Goal: Transaction & Acquisition: Purchase product/service

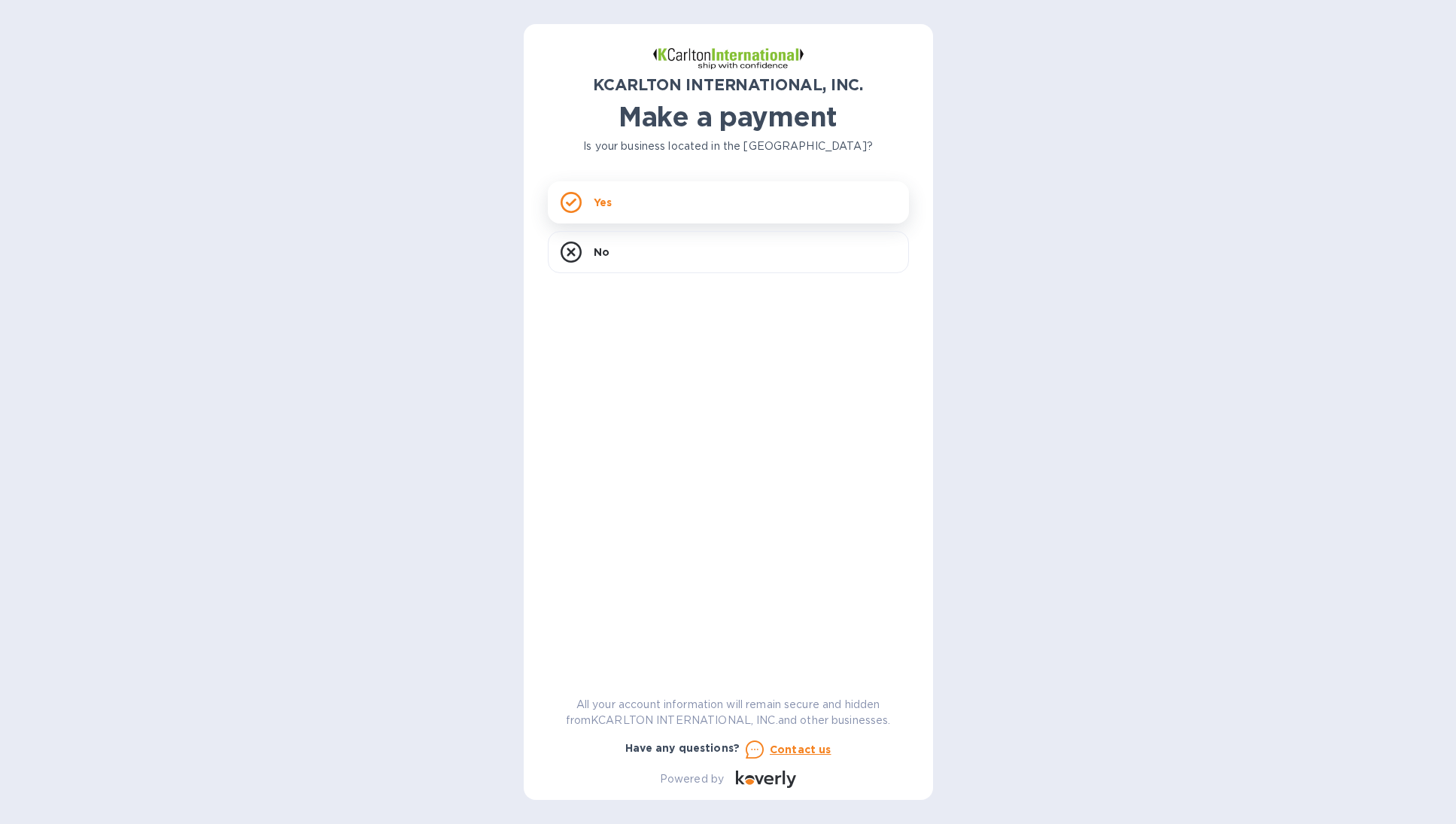
click at [725, 186] on div "Yes" at bounding box center [728, 202] width 361 height 42
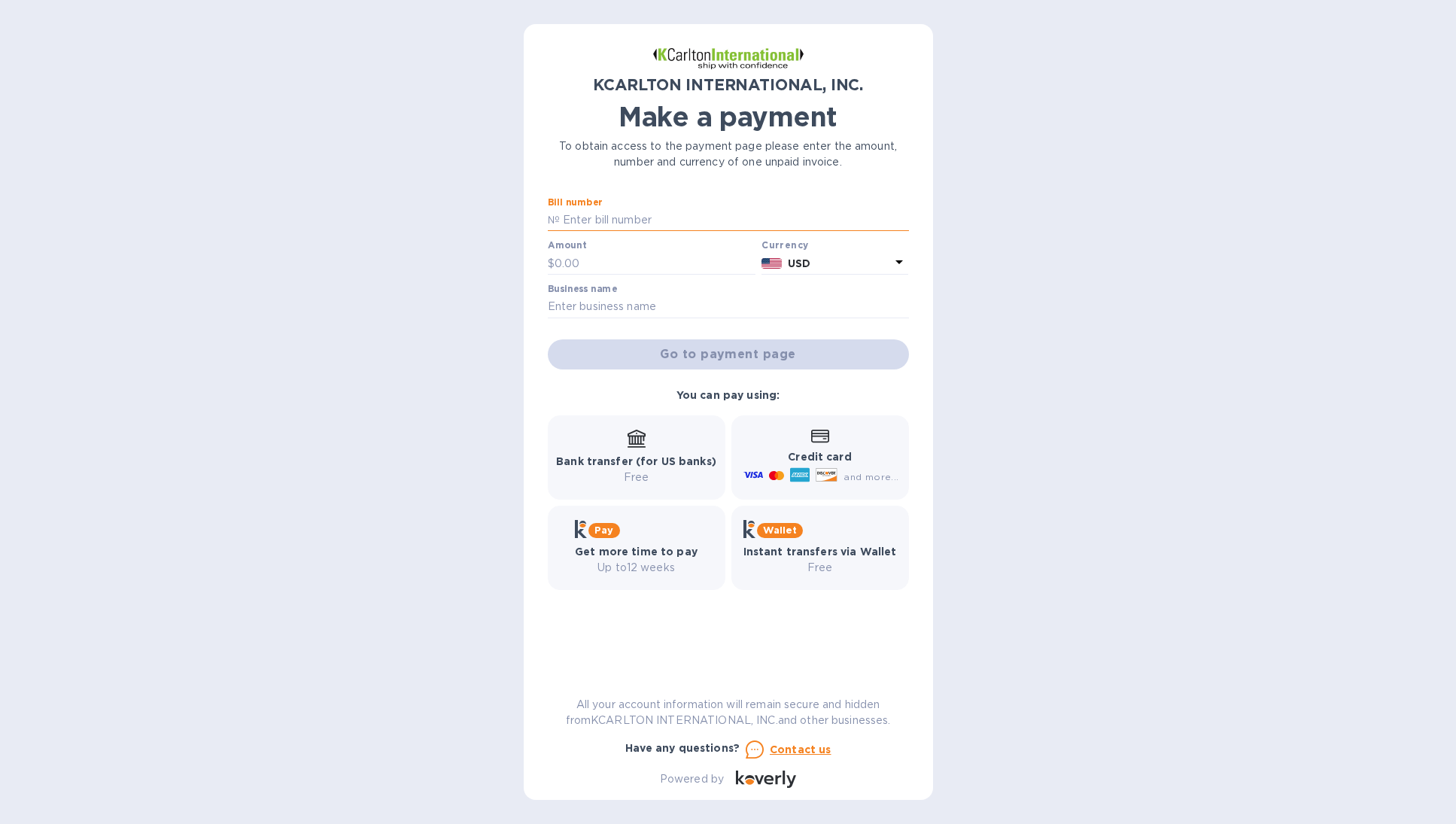
click at [604, 214] on input "text" at bounding box center [734, 220] width 349 height 22
paste input "65250137-1"
type input "65250137-1"
click at [592, 264] on input "text" at bounding box center [655, 263] width 201 height 22
paste input "2,013.35"
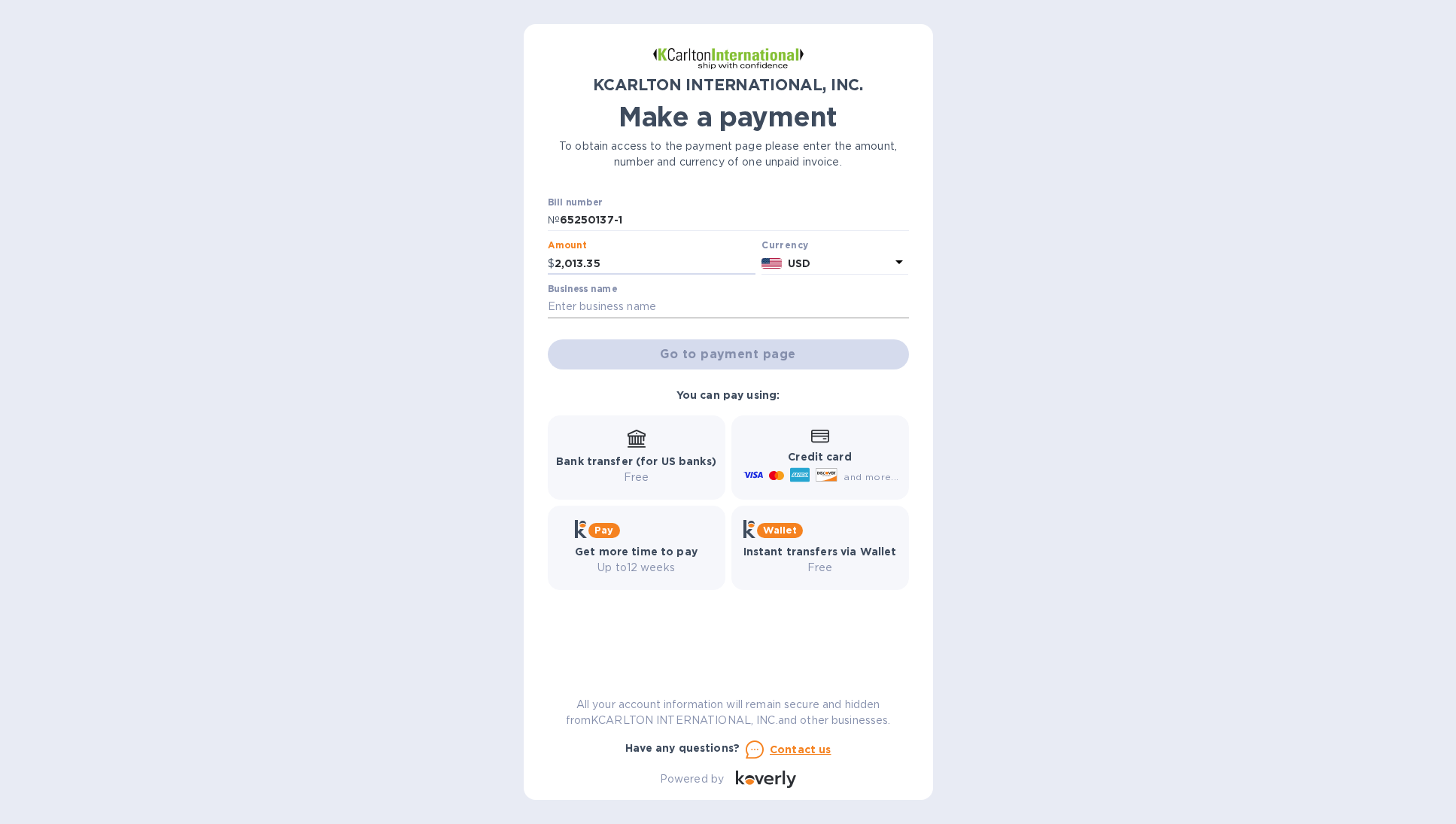
type input "2,013.35"
click at [597, 309] on input "text" at bounding box center [728, 307] width 361 height 22
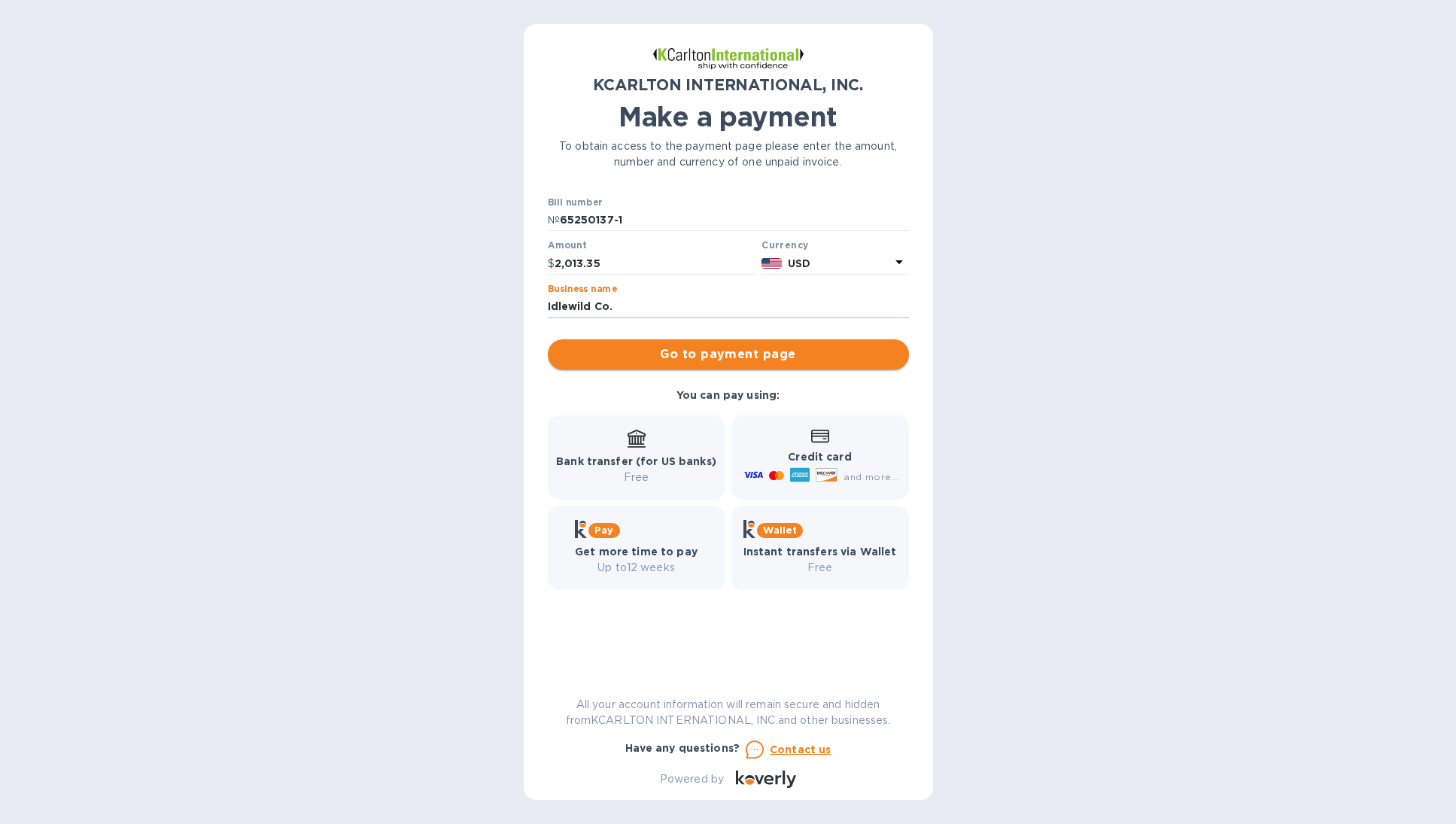
type input "Idlewild Co."
click at [593, 355] on span "Go to payment page" at bounding box center [728, 354] width 337 height 18
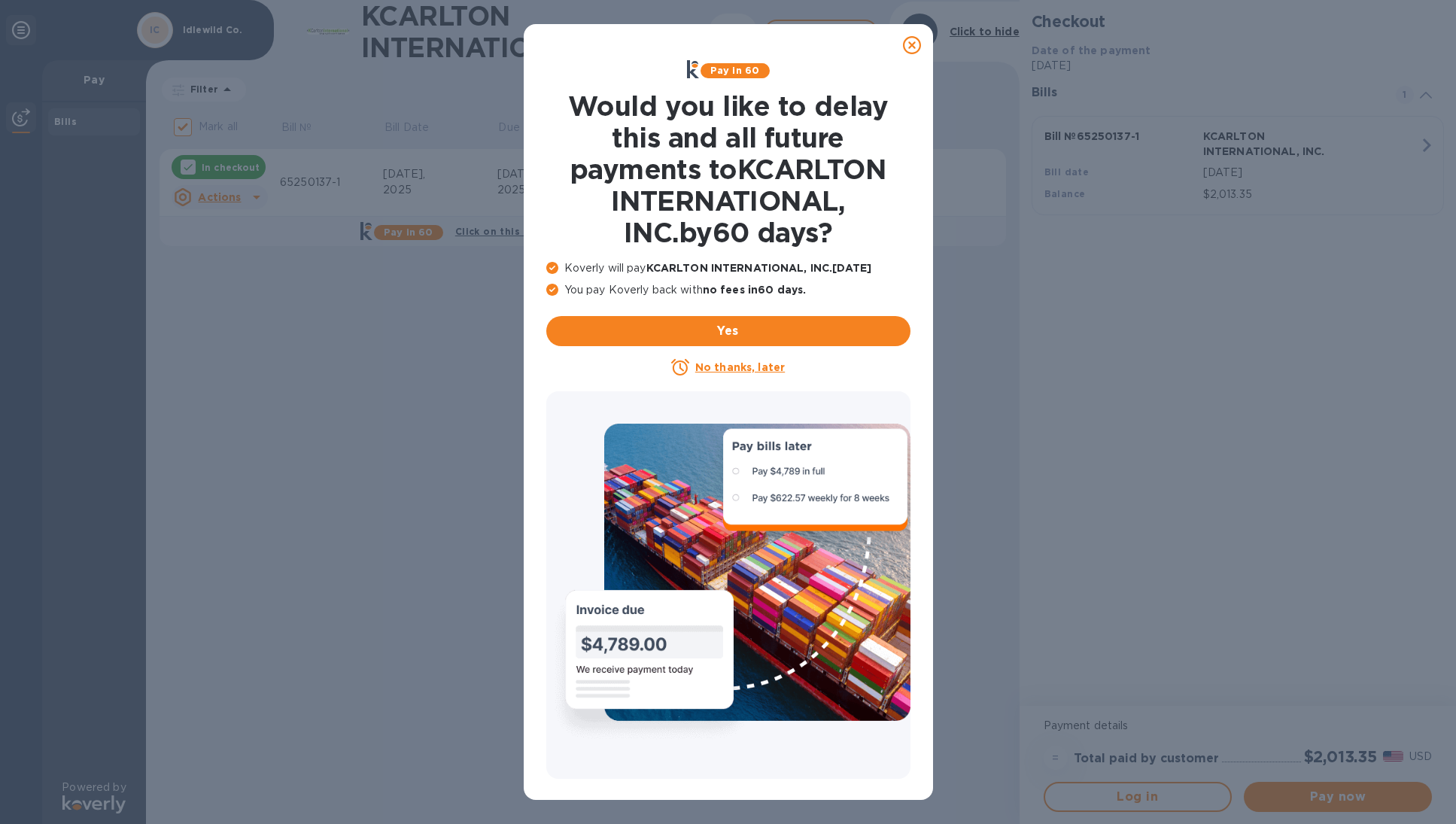
click at [761, 367] on u "No thanks, later" at bounding box center [740, 366] width 90 height 12
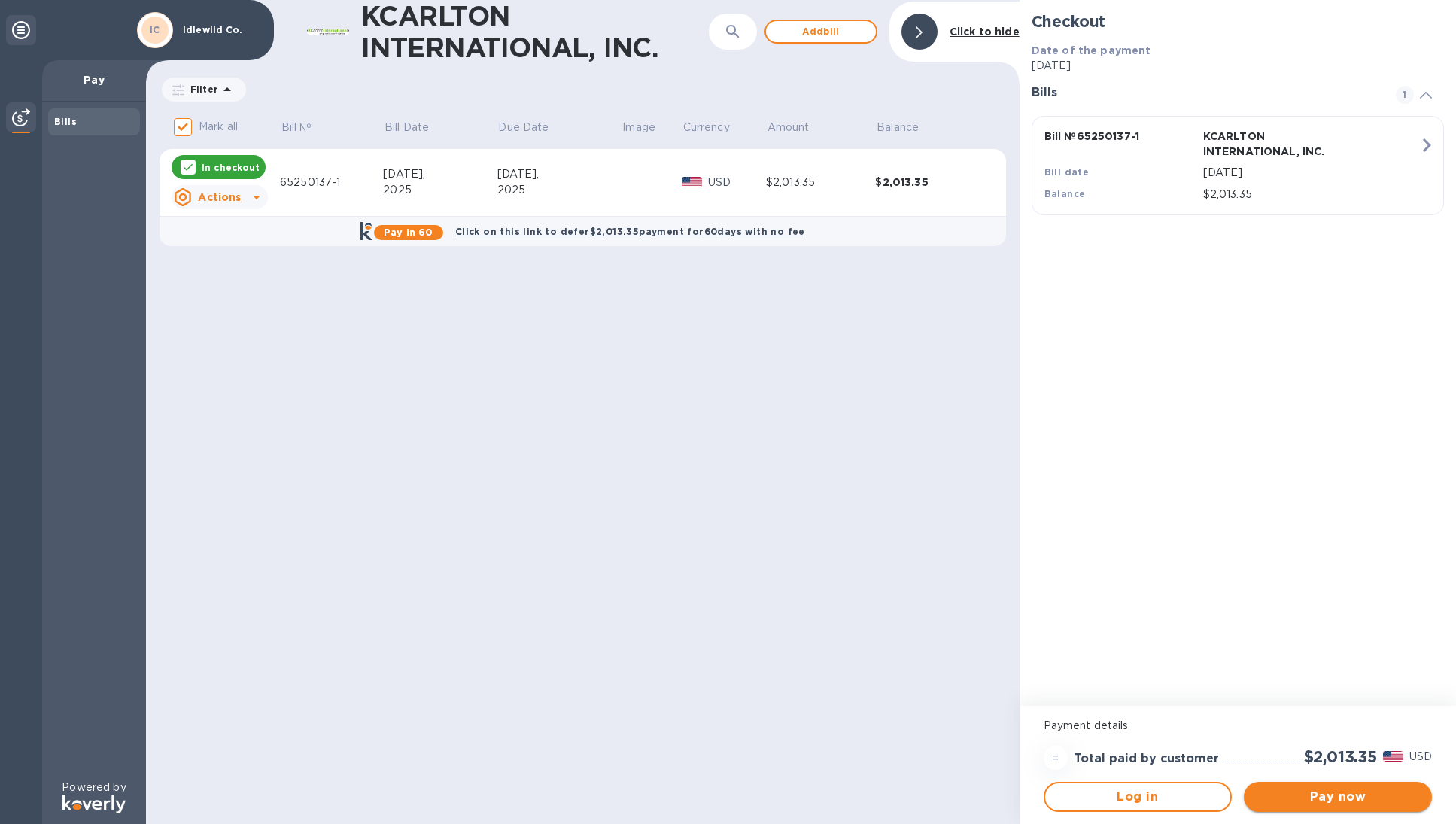
click at [1324, 793] on span "Pay now" at bounding box center [1338, 796] width 164 height 18
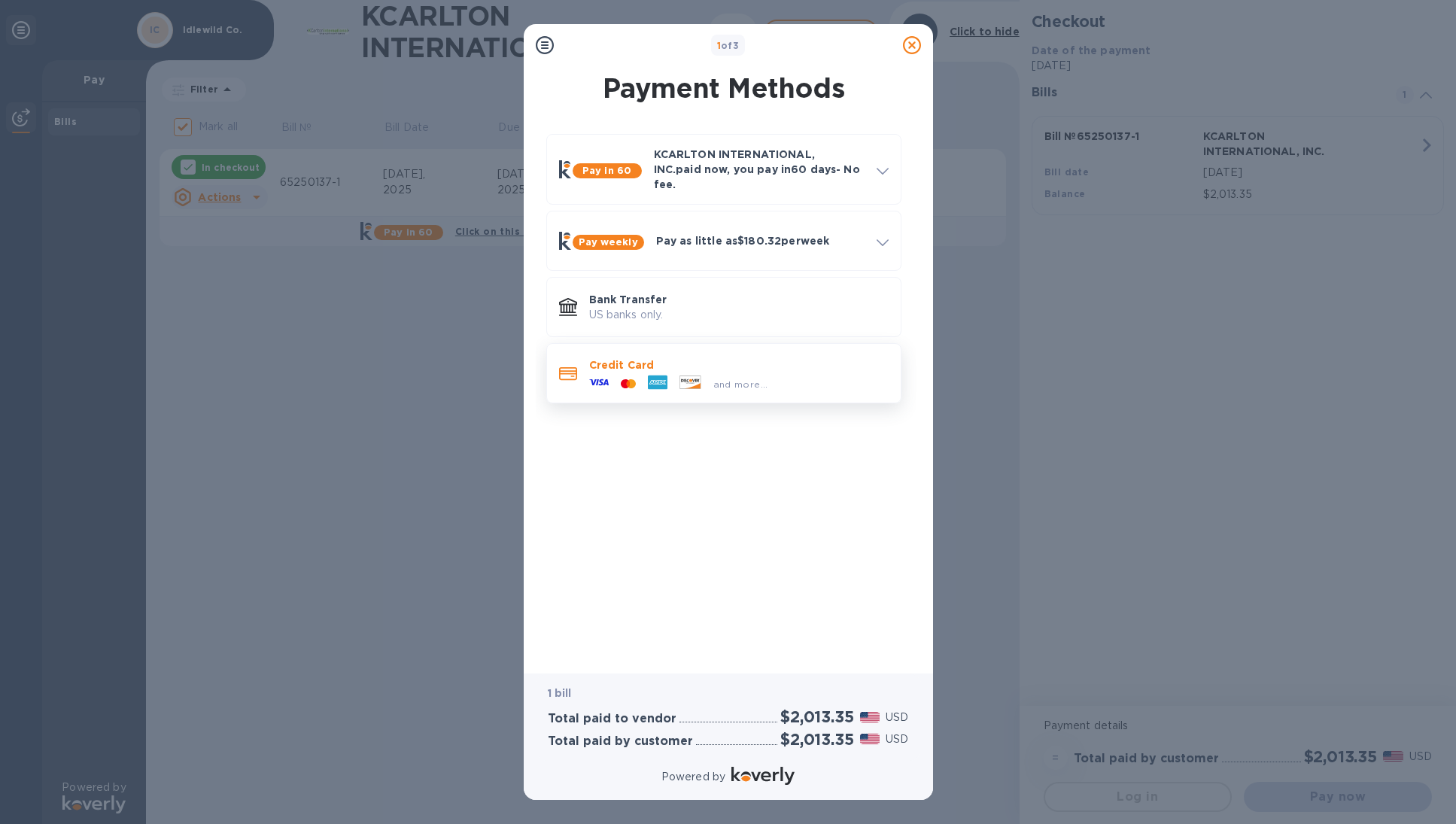
click at [706, 373] on div "and more..." at bounding box center [678, 384] width 191 height 22
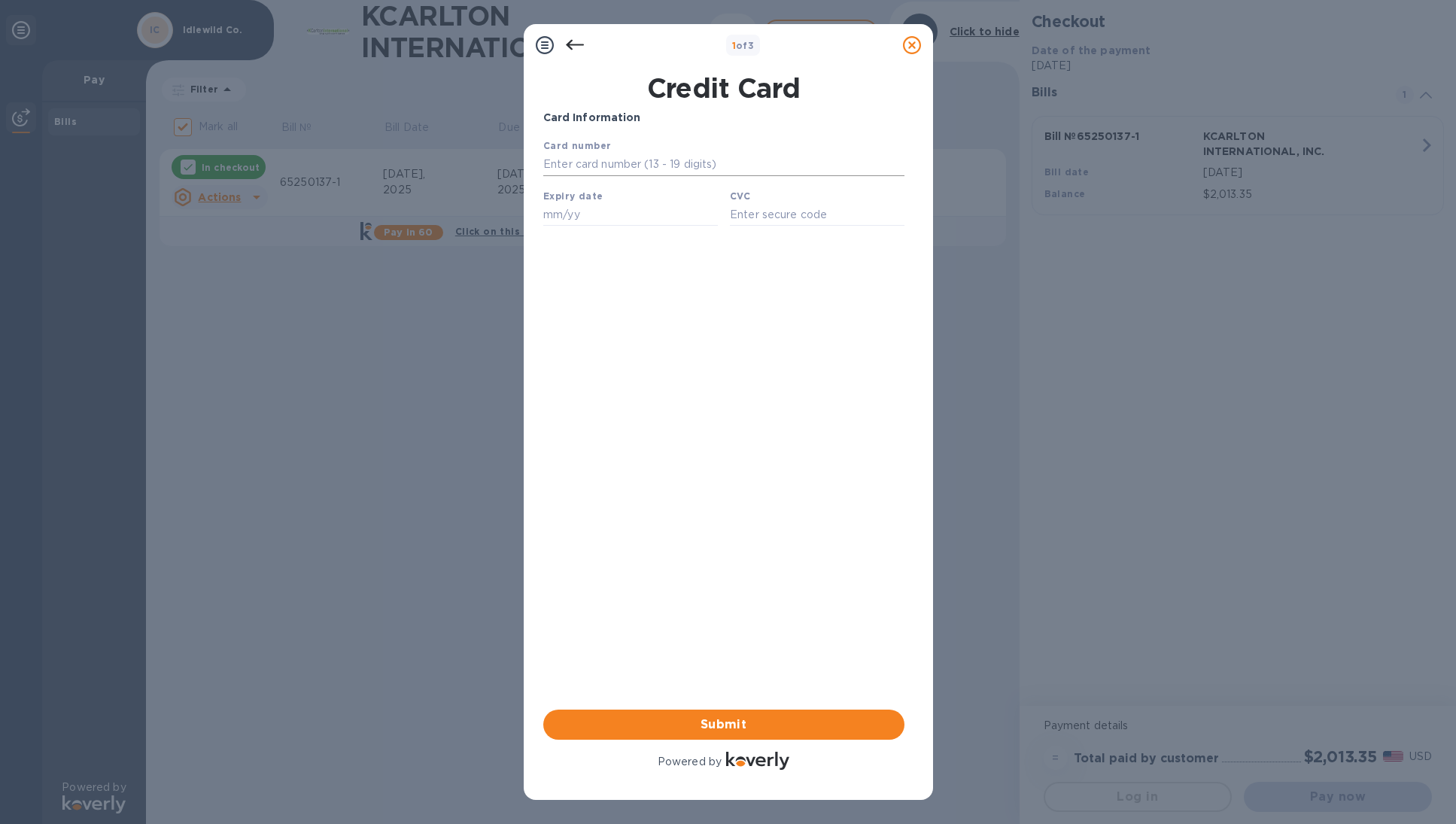
click at [605, 167] on input "text" at bounding box center [722, 165] width 361 height 22
type input "[CREDIT_CARD_NUMBER]"
type input "01/30"
type input "8247"
click at [730, 719] on span "Submit" at bounding box center [723, 724] width 337 height 18
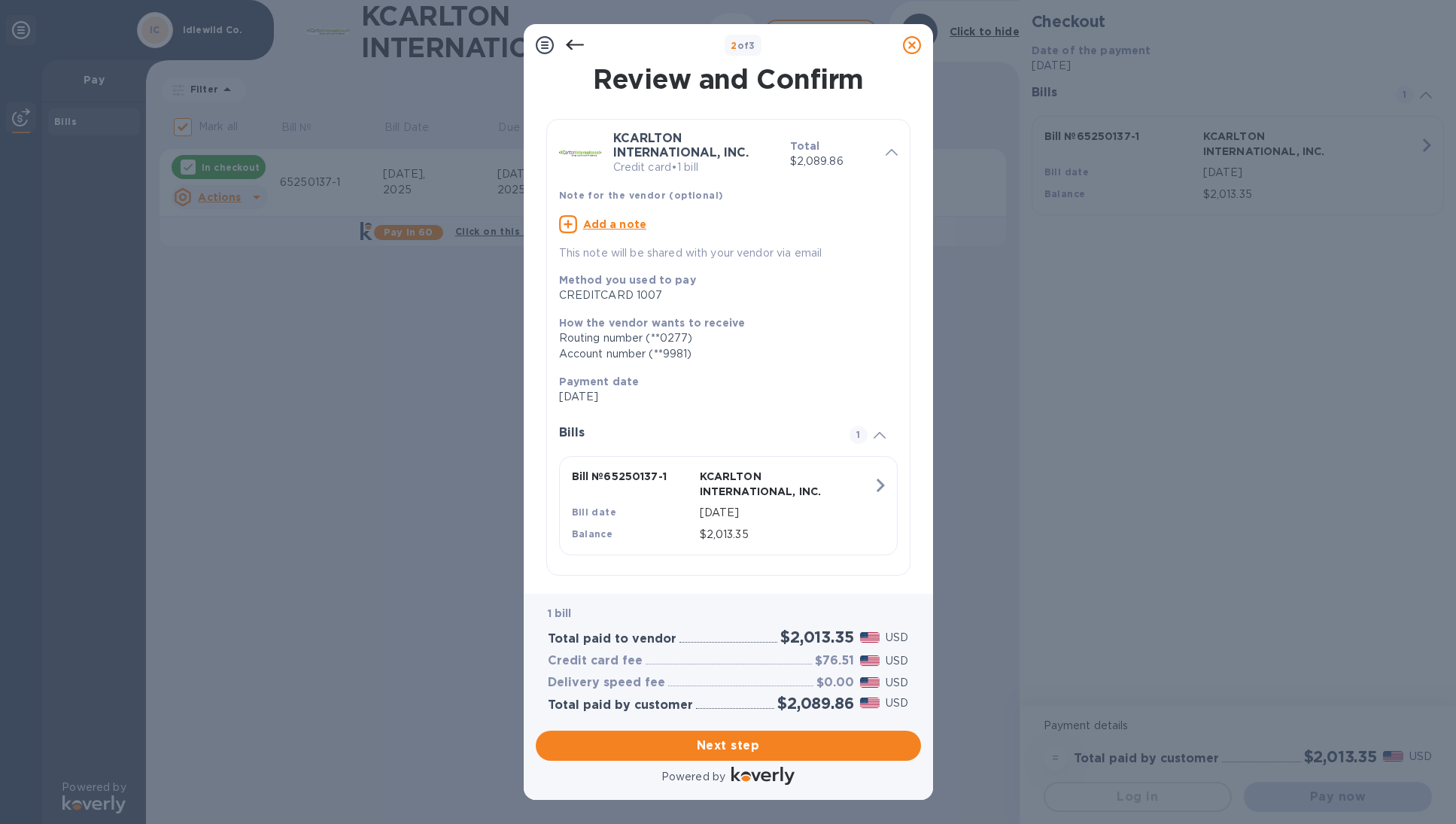
scroll to position [28, 0]
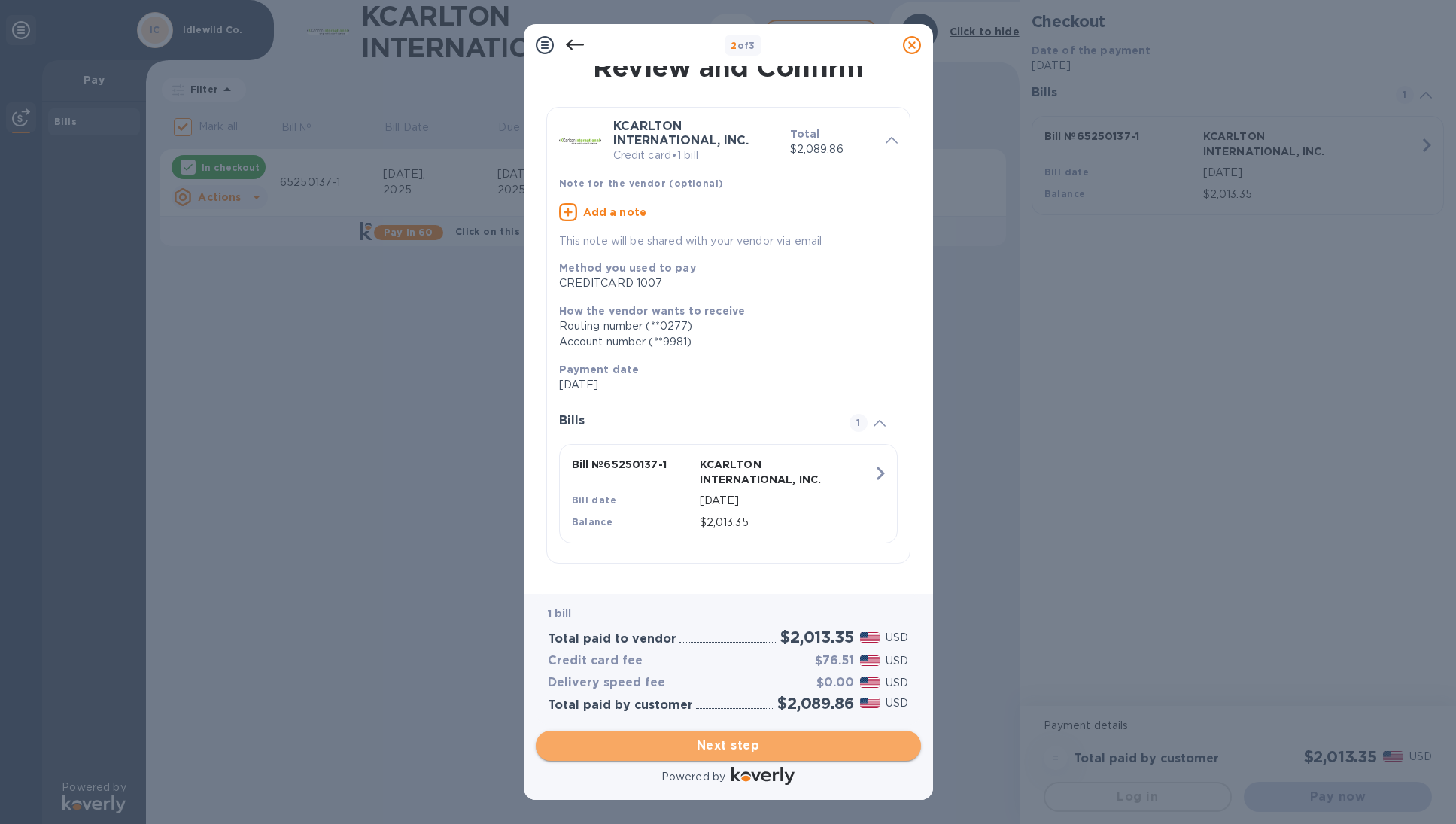
click at [727, 742] on span "Next step" at bounding box center [728, 745] width 361 height 18
